Goal: Information Seeking & Learning: Find contact information

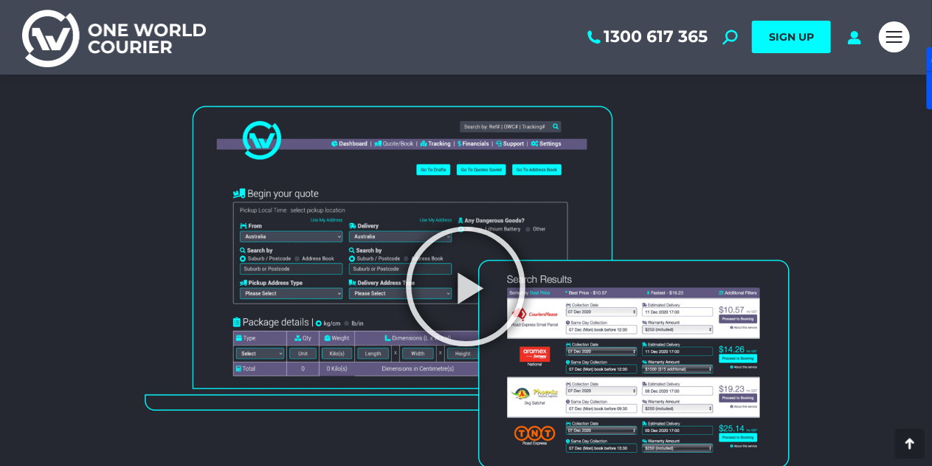
scroll to position [1402, 0]
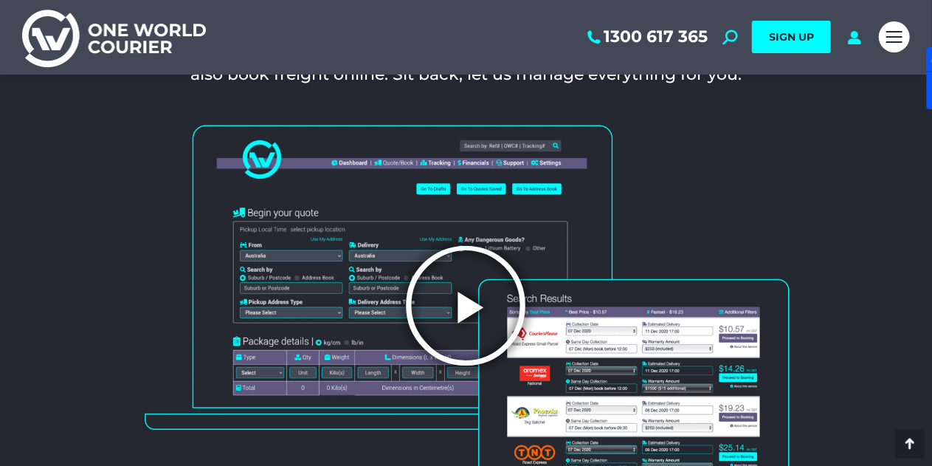
click at [463, 285] on icon "Play Video" at bounding box center [466, 305] width 125 height 125
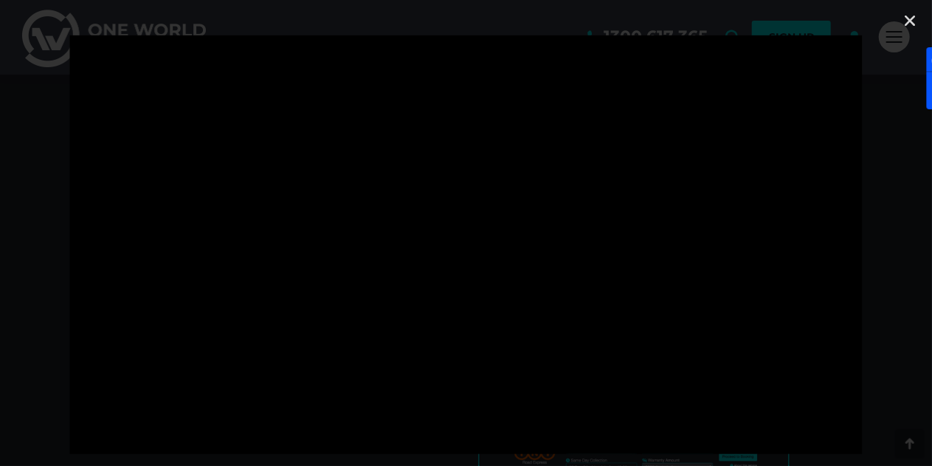
click at [670, 256] on div at bounding box center [466, 232] width 932 height 395
click at [670, 128] on div at bounding box center [466, 232] width 932 height 395
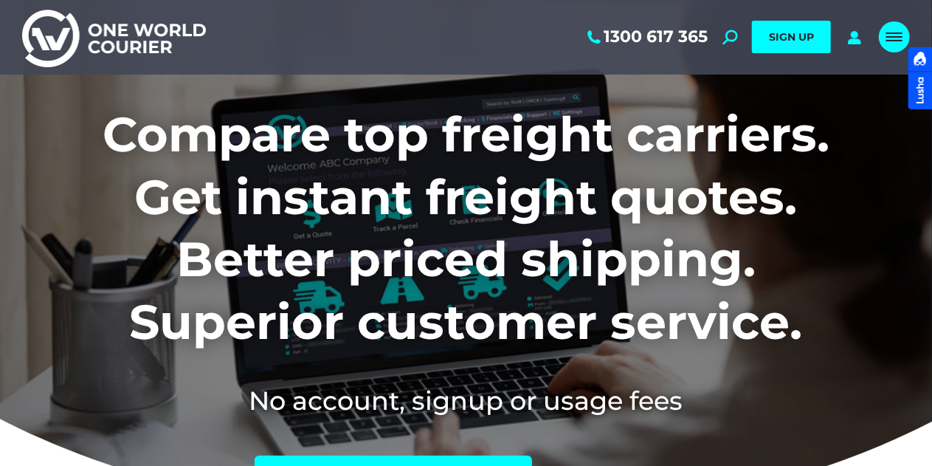
click at [908, 47] on div at bounding box center [920, 78] width 24 height 62
click at [889, 47] on link "Mobile menu icon" at bounding box center [894, 36] width 31 height 31
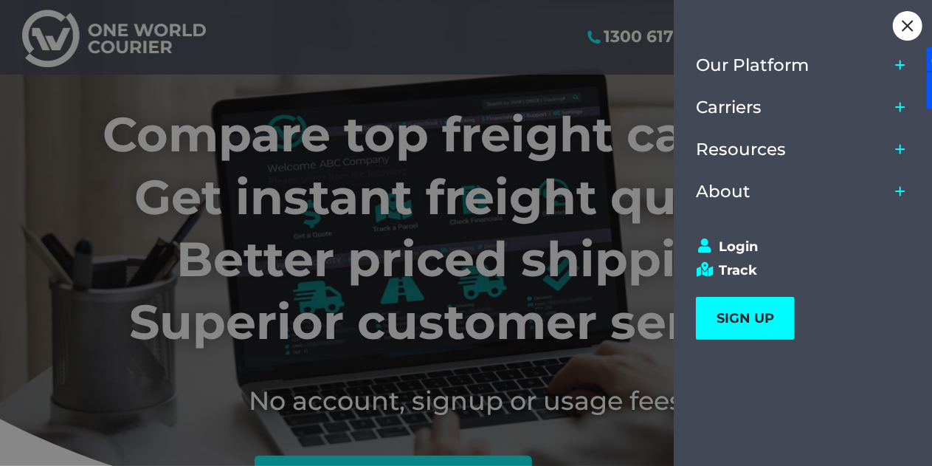
click at [902, 193] on icon "Main Menu" at bounding box center [900, 191] width 12 height 12
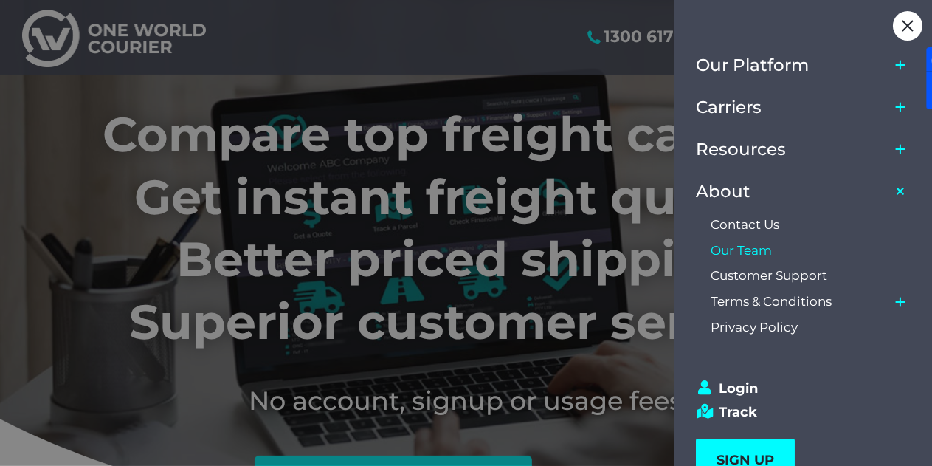
click at [767, 249] on span "Our Team" at bounding box center [740, 250] width 61 height 15
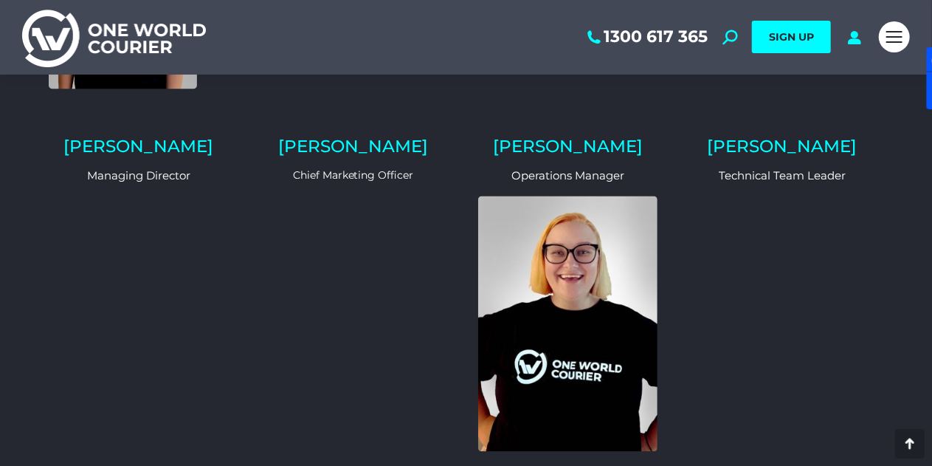
scroll to position [1328, 0]
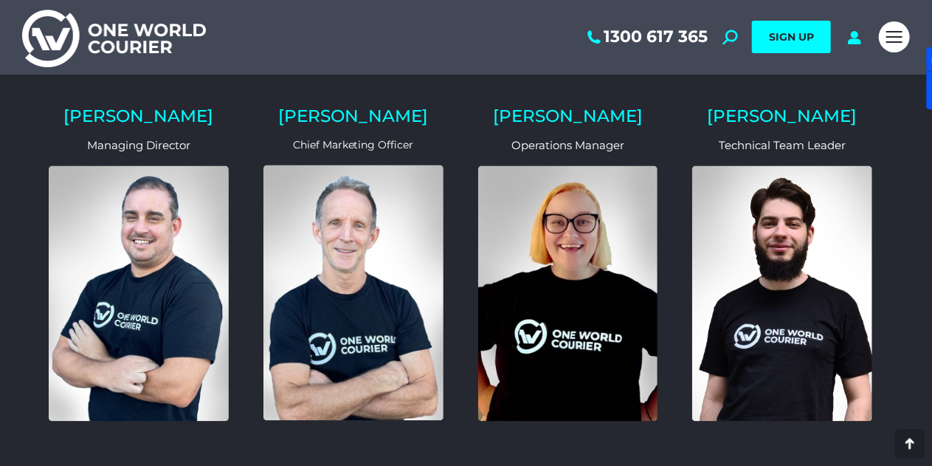
click at [136, 108] on h2 "[PERSON_NAME]" at bounding box center [139, 116] width 180 height 17
click at [106, 257] on img at bounding box center [139, 293] width 180 height 255
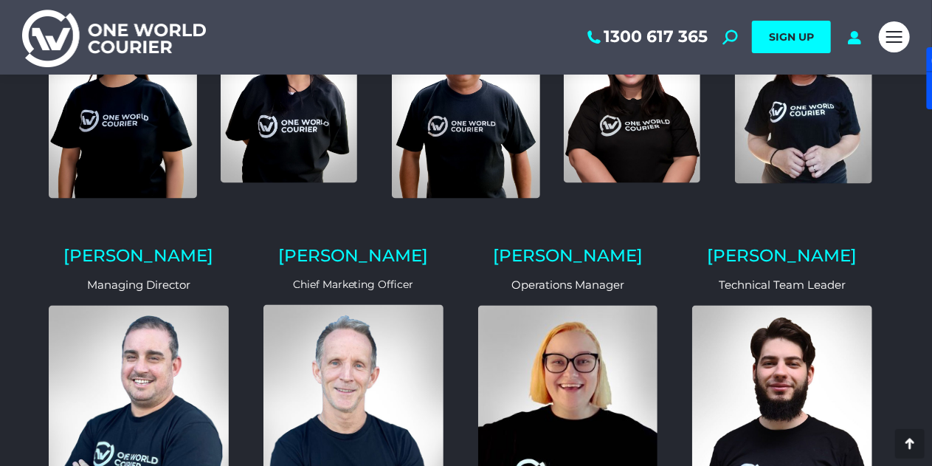
scroll to position [1254, 0]
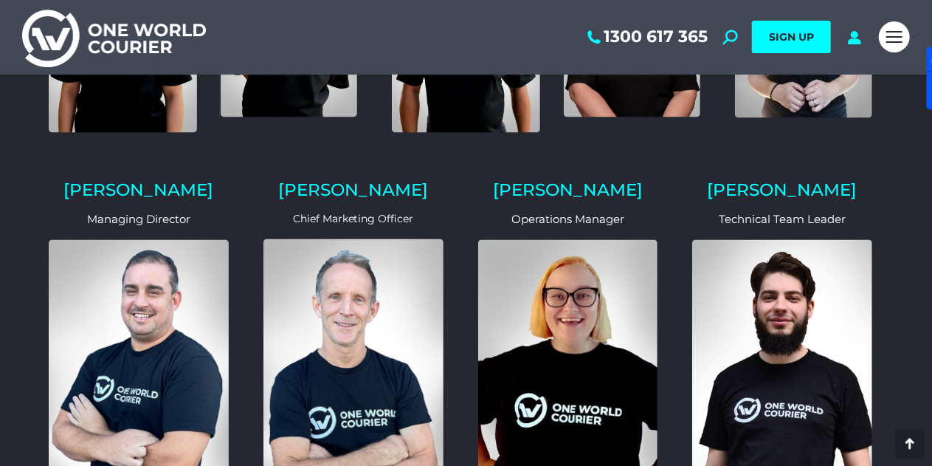
click at [142, 297] on img at bounding box center [139, 367] width 180 height 255
click at [145, 188] on div "Paul Managing Director" at bounding box center [139, 345] width 204 height 351
click at [145, 182] on h2 "Paul" at bounding box center [139, 190] width 180 height 17
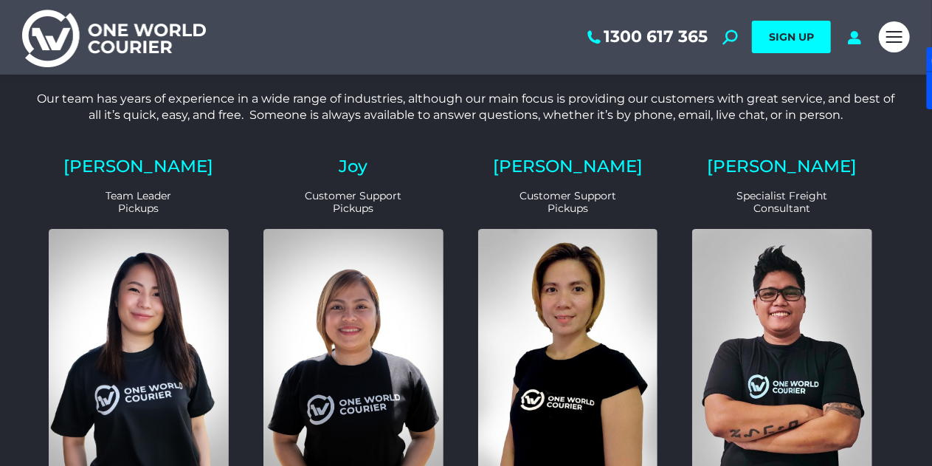
scroll to position [0, 0]
